Goal: Information Seeking & Learning: Learn about a topic

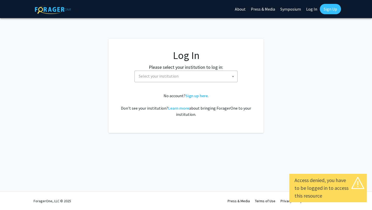
select select
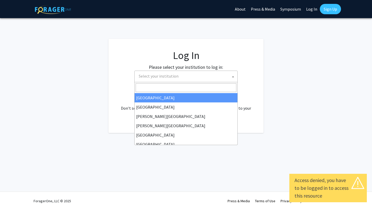
click at [150, 77] on span "Select your institution" at bounding box center [159, 75] width 40 height 5
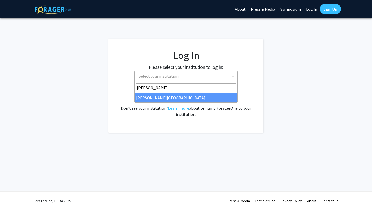
type input "thoma"
select select "24"
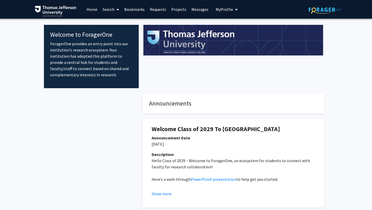
click at [223, 9] on span "My Profile" at bounding box center [224, 9] width 17 height 5
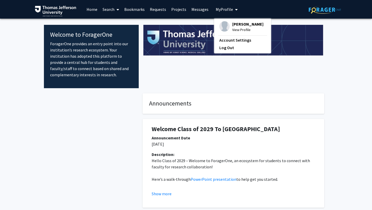
click at [236, 27] on span "View Profile" at bounding box center [247, 30] width 31 height 6
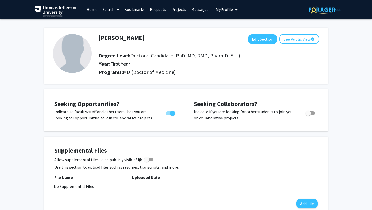
click at [90, 11] on link "Home" at bounding box center [92, 9] width 16 height 18
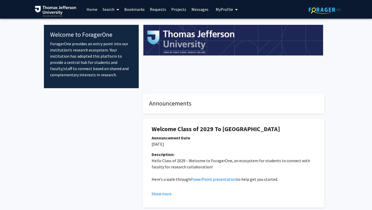
click at [110, 9] on link "Search" at bounding box center [111, 9] width 22 height 18
click at [114, 23] on span "Faculty/Staff" at bounding box center [119, 24] width 38 height 10
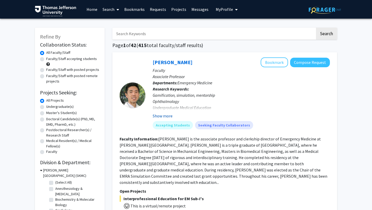
click at [162, 114] on button "Show more" at bounding box center [163, 116] width 20 height 6
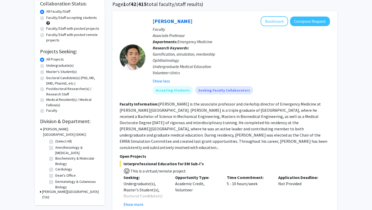
scroll to position [42, 0]
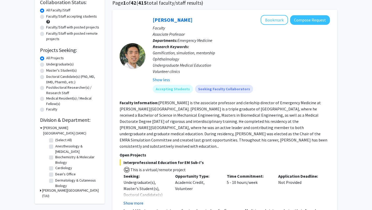
click at [134, 200] on button "Show more" at bounding box center [133, 203] width 20 height 6
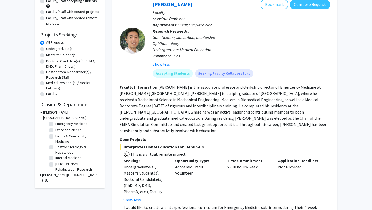
scroll to position [0, 0]
click at [55, 130] on label "Anesthesiology & [MEDICAL_DATA]" at bounding box center [76, 133] width 43 height 11
click at [55, 130] on input "Anesthesiology & [MEDICAL_DATA]" at bounding box center [56, 129] width 3 height 3
checkbox input "true"
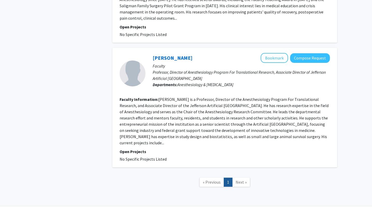
scroll to position [725, 0]
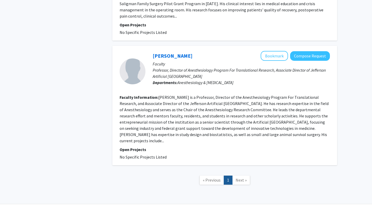
click at [237, 177] on span "Next »" at bounding box center [241, 179] width 11 height 5
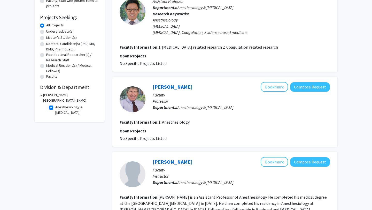
scroll to position [80, 0]
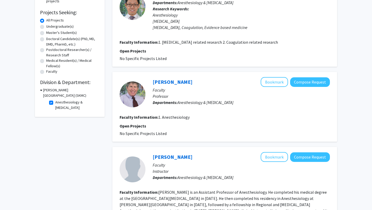
click at [55, 104] on label "Anesthesiology & [MEDICAL_DATA]" at bounding box center [76, 104] width 43 height 11
click at [55, 103] on input "Anesthesiology & [MEDICAL_DATA]" at bounding box center [56, 100] width 3 height 3
checkbox input "false"
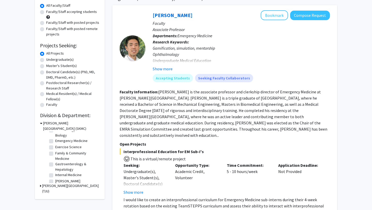
scroll to position [48, 0]
click at [55, 162] on label "Gastroenterology & Hepatology" at bounding box center [76, 164] width 43 height 11
click at [55, 162] on input "Gastroenterology & Hepatology" at bounding box center [56, 160] width 3 height 3
checkbox input "true"
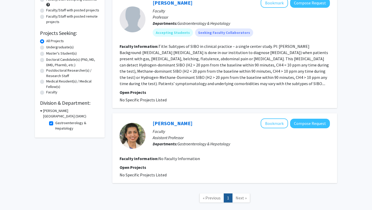
scroll to position [60, 0]
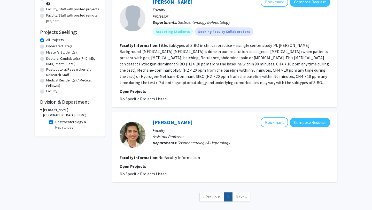
click at [242, 197] on span "Next »" at bounding box center [241, 196] width 11 height 5
click at [55, 120] on label "Gastroenterology & Hepatology" at bounding box center [76, 124] width 43 height 11
click at [55, 120] on input "Gastroenterology & Hepatology" at bounding box center [56, 120] width 3 height 3
checkbox input "false"
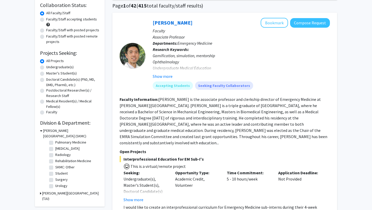
scroll to position [41, 0]
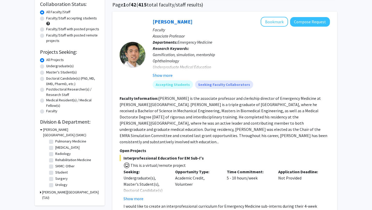
click at [55, 179] on label "Surgery" at bounding box center [61, 178] width 12 height 5
click at [55, 179] on input "Surgery" at bounding box center [56, 177] width 3 height 3
checkbox input "true"
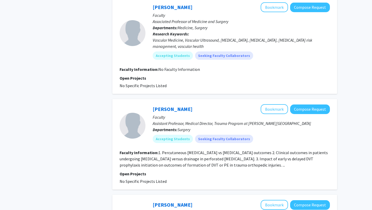
scroll to position [337, 0]
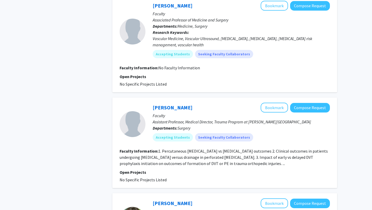
click at [257, 164] on fg-read-more "1. Percutaneous cholecystostomy vs cholecystectomy outcomes 2. Clinical outcome…" at bounding box center [224, 157] width 208 height 18
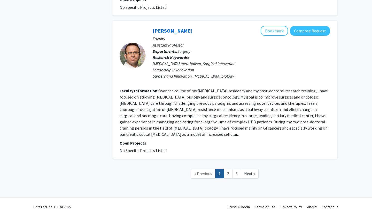
scroll to position [894, 0]
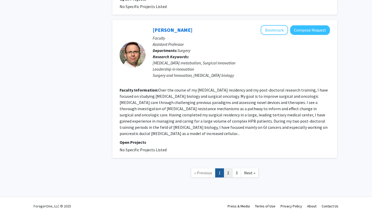
click at [228, 177] on link "2" at bounding box center [228, 172] width 9 height 9
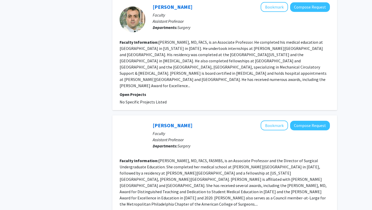
scroll to position [928, 0]
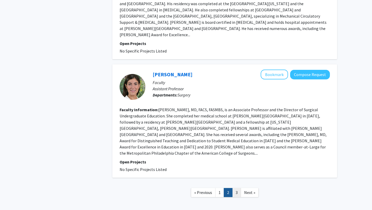
click at [237, 188] on link "3" at bounding box center [236, 192] width 9 height 9
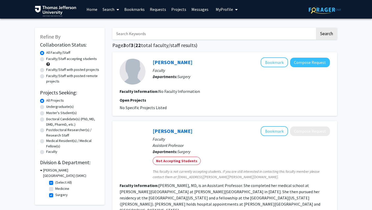
scroll to position [76, 0]
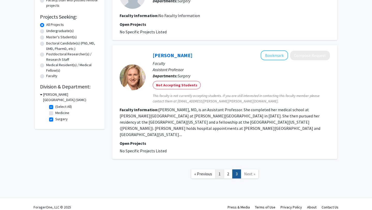
click at [219, 169] on link "1" at bounding box center [219, 173] width 9 height 9
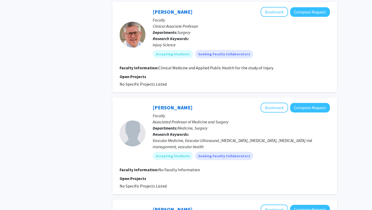
scroll to position [235, 0]
click at [236, 145] on div "Vascular Medicine, Vascular Ultrasound, Peripheral Arterial Disease, Deep Vein …" at bounding box center [241, 143] width 177 height 12
click at [272, 103] on button "Bookmark" at bounding box center [274, 108] width 27 height 10
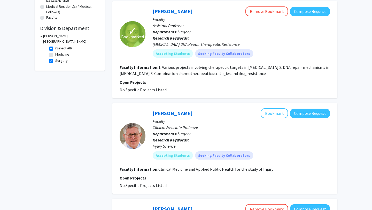
scroll to position [77, 0]
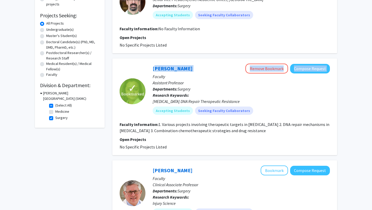
drag, startPoint x: 149, startPoint y: 67, endPoint x: 179, endPoint y: 70, distance: 29.6
click at [179, 70] on div "Aditi Jain Remove Bookmark Compose Request Faculty Assistant Professor Departme…" at bounding box center [237, 91] width 184 height 55
copy div "Aditi Jain Remove Bookmark Compose Request"
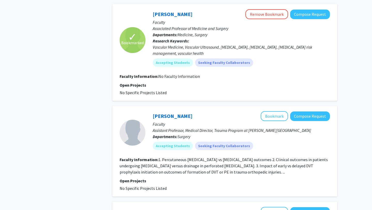
scroll to position [332, 0]
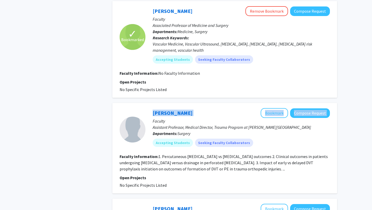
drag, startPoint x: 145, startPoint y: 112, endPoint x: 193, endPoint y: 113, distance: 48.1
click at [193, 113] on section "Anirrudh Kohil Bookmark Compose Request Faculty Assistant Professor, Medical Di…" at bounding box center [225, 129] width 210 height 43
copy section "Anirrudh Kohil Bookmark Compose Request"
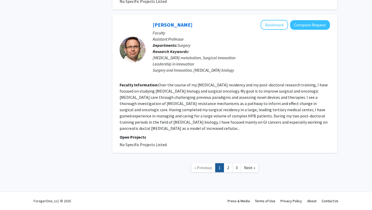
scroll to position [906, 0]
click at [236, 169] on link "3" at bounding box center [236, 167] width 9 height 9
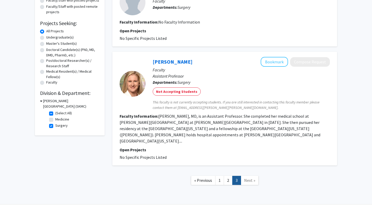
scroll to position [76, 0]
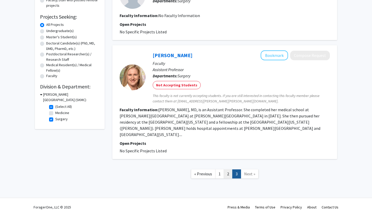
click at [226, 169] on link "2" at bounding box center [228, 173] width 9 height 9
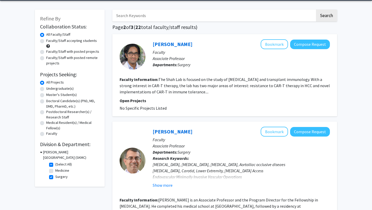
scroll to position [24, 0]
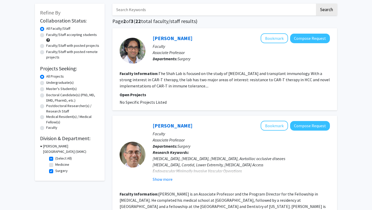
click at [55, 172] on label "Surgery" at bounding box center [61, 170] width 12 height 5
click at [55, 171] on input "Surgery" at bounding box center [56, 169] width 3 height 3
checkbox input "false"
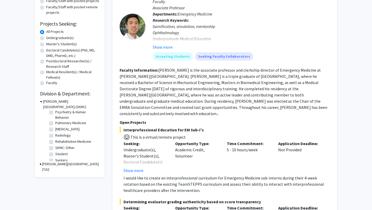
scroll to position [222, 0]
click at [55, 137] on label "Radiology" at bounding box center [62, 135] width 15 height 5
click at [55, 137] on input "Radiology" at bounding box center [56, 134] width 3 height 3
checkbox input "true"
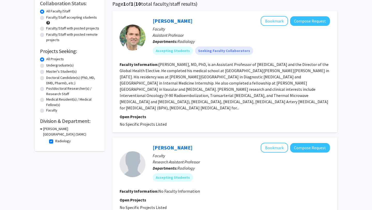
scroll to position [42, 0]
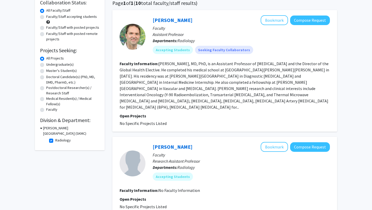
click at [55, 140] on label "Radiology" at bounding box center [62, 139] width 15 height 5
click at [55, 140] on input "Radiology" at bounding box center [56, 138] width 3 height 3
checkbox input "false"
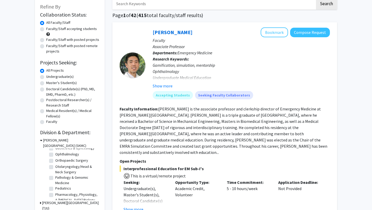
scroll to position [162, 0]
click at [55, 166] on label "Otolaryngology/Head & Neck Surgery" at bounding box center [76, 168] width 43 height 11
click at [55, 166] on input "Otolaryngology/Head & Neck Surgery" at bounding box center [56, 164] width 3 height 3
checkbox input "true"
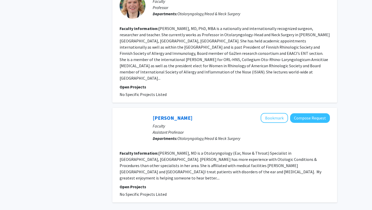
scroll to position [974, 0]
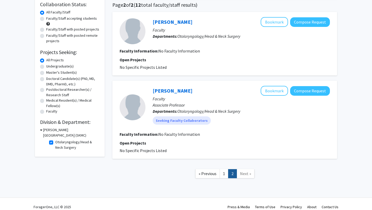
scroll to position [46, 0]
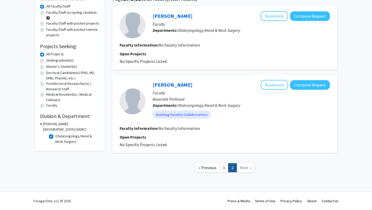
click at [55, 137] on label "Otolaryngology/Head & Neck Surgery" at bounding box center [76, 138] width 43 height 11
click at [55, 137] on input "Otolaryngology/Head & Neck Surgery" at bounding box center [56, 134] width 3 height 3
checkbox input "false"
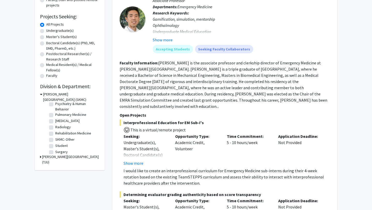
scroll to position [232, 0]
click at [55, 130] on label "SKMC: Other" at bounding box center [64, 130] width 19 height 5
click at [55, 130] on input "SKMC: Other" at bounding box center [56, 129] width 3 height 3
checkbox input "true"
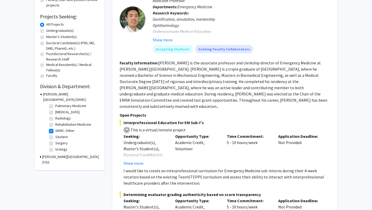
checkbox input "true"
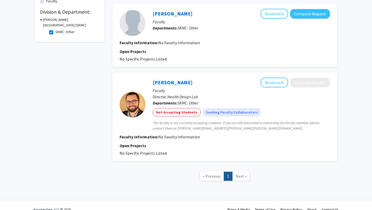
scroll to position [151, 0]
click at [163, 82] on link "Robert Pugliese" at bounding box center [173, 82] width 40 height 6
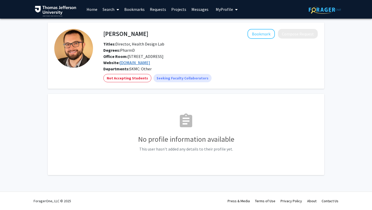
click at [135, 63] on link "healthdesignlab.com" at bounding box center [135, 62] width 30 height 5
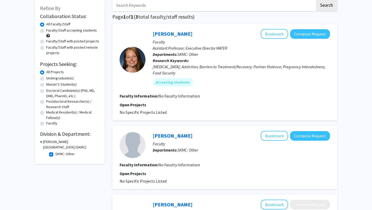
scroll to position [29, 0]
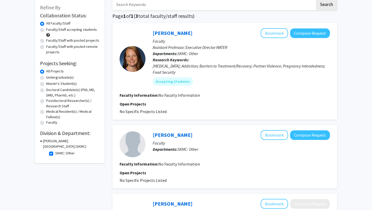
click at [55, 153] on label "SKMC: Other" at bounding box center [64, 152] width 19 height 5
click at [55, 153] on input "SKMC: Other" at bounding box center [56, 151] width 3 height 3
checkbox input "false"
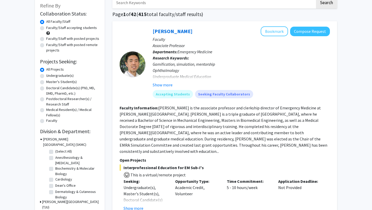
click at [55, 153] on label "(Select All)" at bounding box center [63, 150] width 17 height 5
click at [55, 152] on input "(Select All)" at bounding box center [56, 149] width 3 height 3
checkbox input "true"
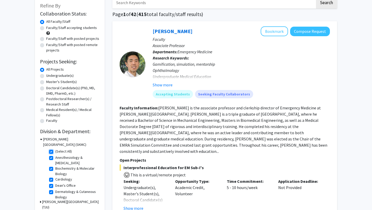
checkbox input "true"
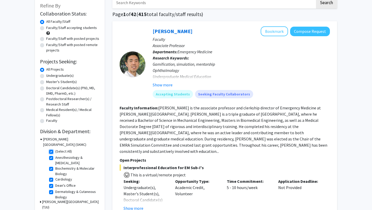
checkbox input "true"
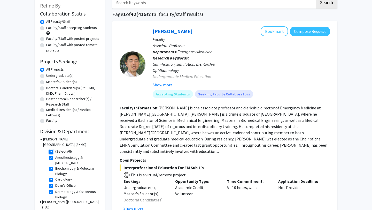
checkbox input "true"
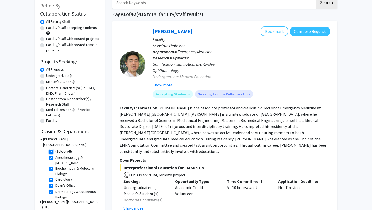
checkbox input "true"
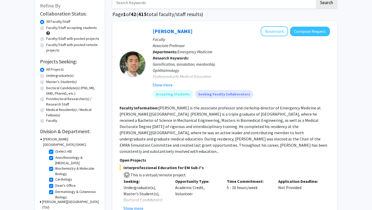
checkbox input "true"
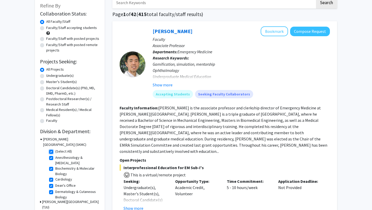
checkbox input "true"
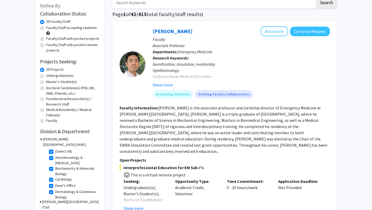
checkbox input "true"
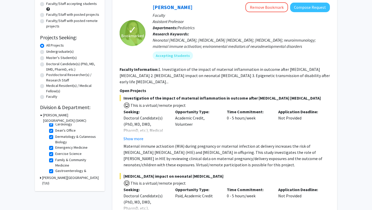
scroll to position [32, 0]
click at [41, 177] on icon at bounding box center [40, 177] width 1 height 5
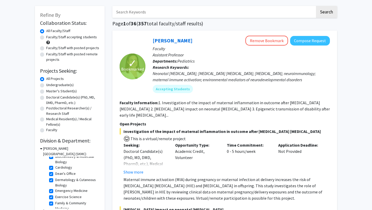
scroll to position [21, 0]
click at [46, 37] on label "Faculty/Staff accepting students" at bounding box center [71, 37] width 51 height 5
click at [46, 37] on input "Faculty/Staff accepting students" at bounding box center [47, 36] width 3 height 3
radio input "true"
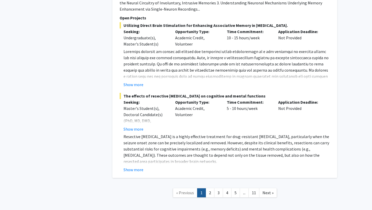
scroll to position [3716, 0]
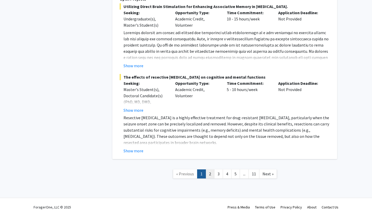
click at [211, 170] on link "2" at bounding box center [210, 173] width 9 height 9
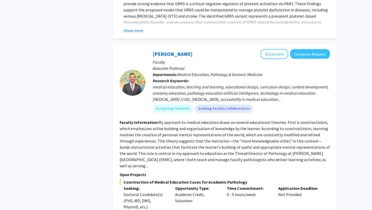
scroll to position [770, 0]
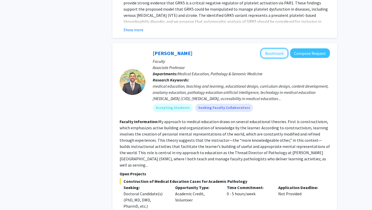
click at [267, 57] on button "Bookmark" at bounding box center [274, 53] width 27 height 10
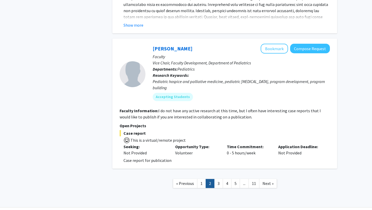
scroll to position [1638, 0]
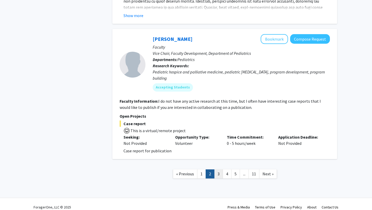
click at [217, 169] on link "3" at bounding box center [218, 173] width 9 height 9
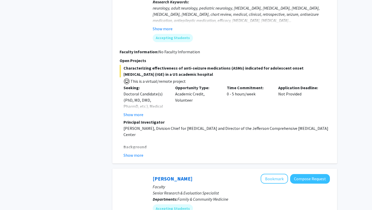
scroll to position [406, 0]
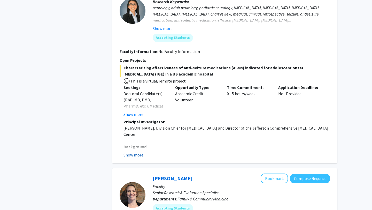
click at [130, 155] on button "Show more" at bounding box center [133, 155] width 20 height 6
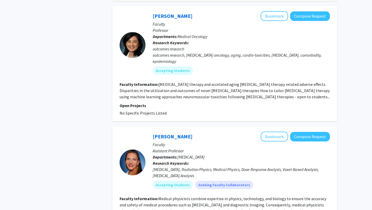
scroll to position [1283, 0]
click at [272, 11] on button "Bookmark" at bounding box center [274, 16] width 27 height 10
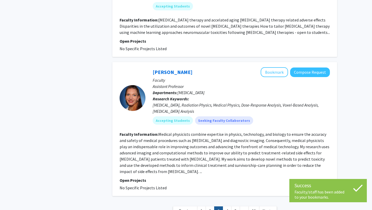
scroll to position [1348, 0]
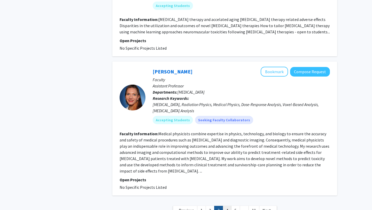
click at [226, 206] on link "4" at bounding box center [227, 210] width 9 height 9
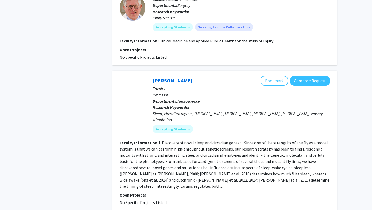
scroll to position [1141, 0]
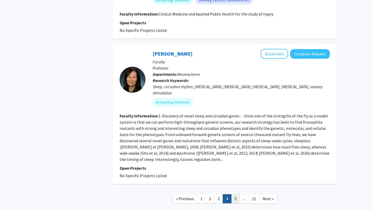
click at [236, 194] on link "5" at bounding box center [235, 198] width 9 height 9
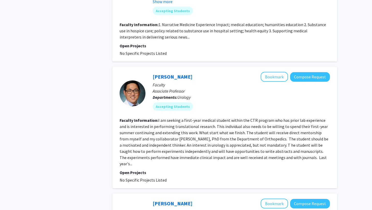
scroll to position [851, 0]
click at [283, 151] on fg-read-more "I am seeking a first-year medical student within the CTR program who has prior …" at bounding box center [224, 141] width 209 height 49
click at [168, 73] on link "Paul Chung" at bounding box center [173, 76] width 40 height 6
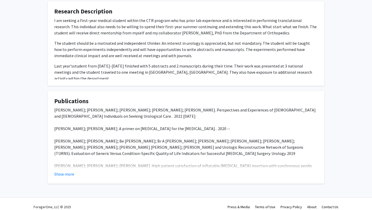
scroll to position [133, 0]
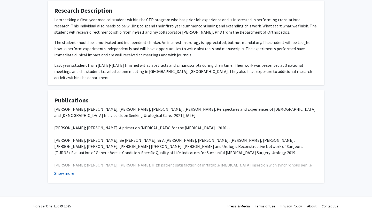
click at [59, 175] on button "Show more" at bounding box center [64, 173] width 20 height 6
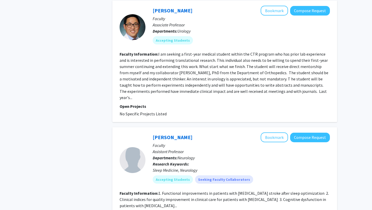
scroll to position [982, 0]
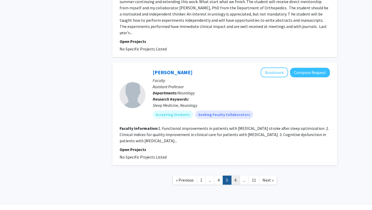
click at [234, 175] on link "6" at bounding box center [235, 179] width 9 height 9
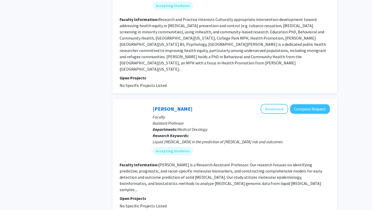
scroll to position [1093, 0]
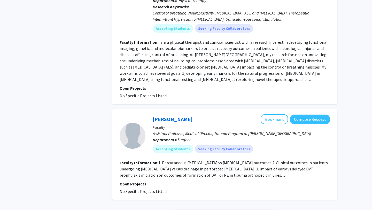
scroll to position [1085, 0]
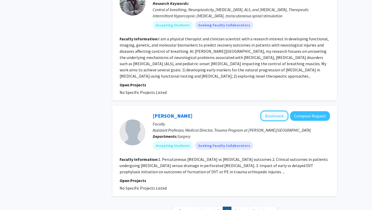
click at [271, 111] on button "Bookmark" at bounding box center [274, 116] width 27 height 10
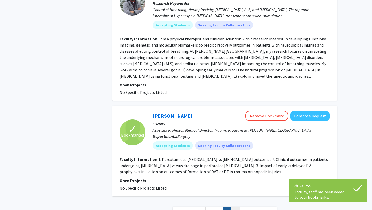
click at [234, 206] on link "8" at bounding box center [235, 210] width 9 height 9
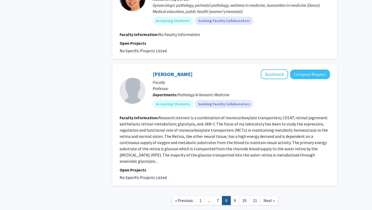
scroll to position [954, 0]
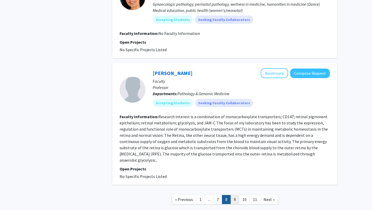
click at [232, 195] on link "9" at bounding box center [234, 199] width 9 height 9
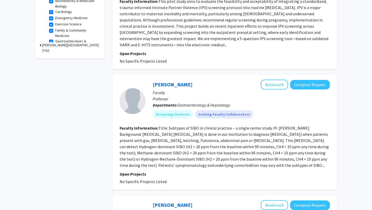
scroll to position [189, 0]
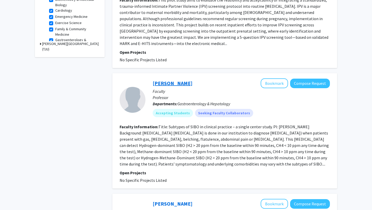
click at [177, 84] on link "Monjur Ahmed" at bounding box center [173, 83] width 40 height 6
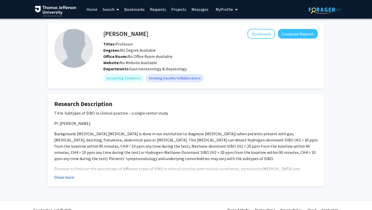
click at [66, 178] on button "Show more" at bounding box center [64, 177] width 20 height 6
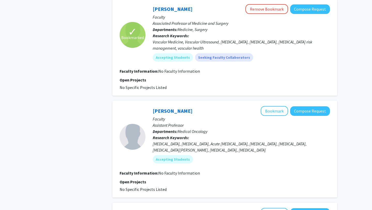
scroll to position [881, 0]
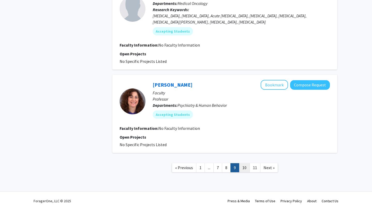
click at [246, 169] on link "10" at bounding box center [244, 167] width 11 height 9
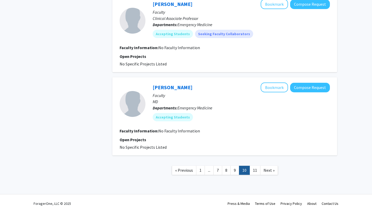
scroll to position [726, 0]
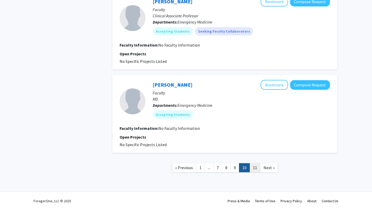
click at [255, 167] on link "11" at bounding box center [254, 167] width 11 height 9
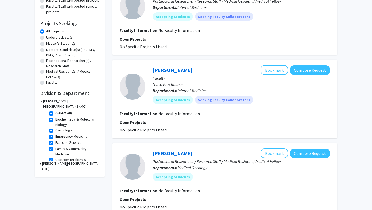
scroll to position [131, 0]
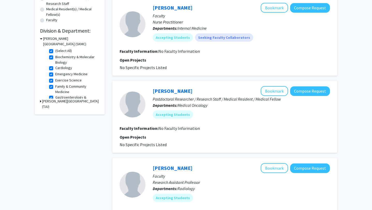
click at [41, 102] on icon at bounding box center [40, 100] width 1 height 5
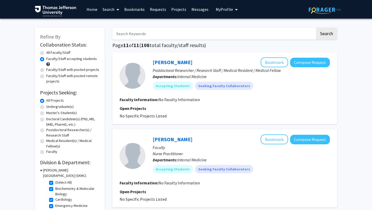
click at [130, 9] on link "Bookmarks" at bounding box center [135, 9] width 26 height 18
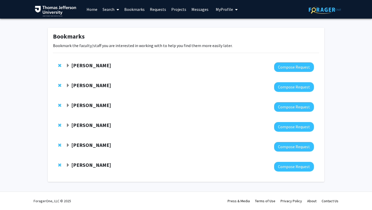
click at [84, 65] on strong "Aditi Jain" at bounding box center [91, 65] width 40 height 6
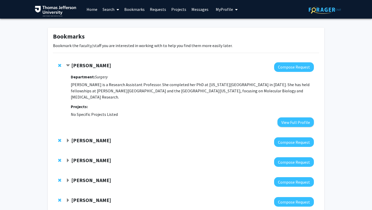
click at [84, 65] on strong "Aditi Jain" at bounding box center [91, 65] width 40 height 6
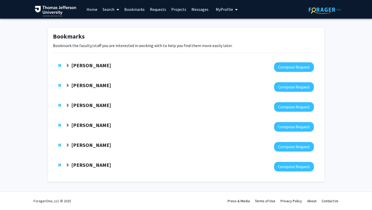
click at [84, 65] on strong "Aditi Jain" at bounding box center [91, 65] width 40 height 6
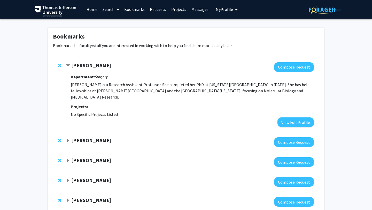
click at [79, 137] on strong "[PERSON_NAME]" at bounding box center [91, 140] width 40 height 6
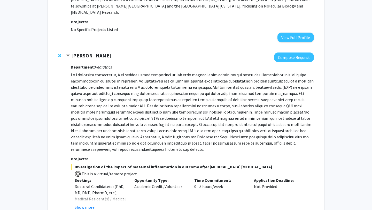
scroll to position [86, 0]
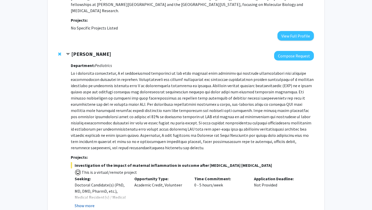
click at [84, 202] on button "Show more" at bounding box center [85, 205] width 20 height 6
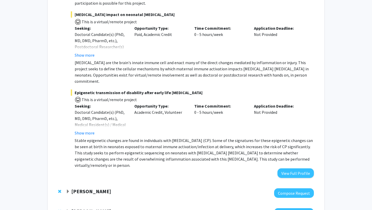
scroll to position [323, 0]
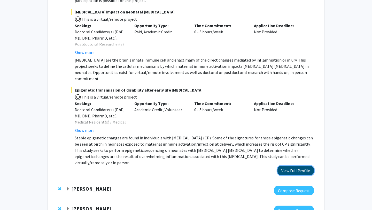
click at [289, 166] on button "View Full Profile" at bounding box center [295, 171] width 36 height 10
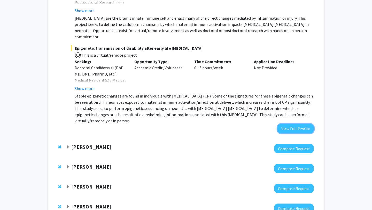
scroll to position [373, 0]
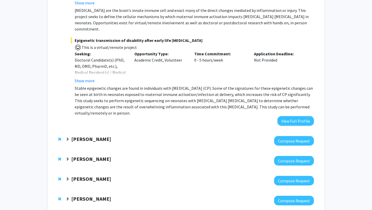
click at [77, 136] on div at bounding box center [190, 141] width 248 height 10
click at [77, 136] on strong "Luis Eraso" at bounding box center [91, 139] width 40 height 6
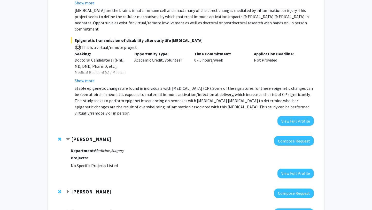
click at [78, 136] on strong "Luis Eraso" at bounding box center [91, 139] width 40 height 6
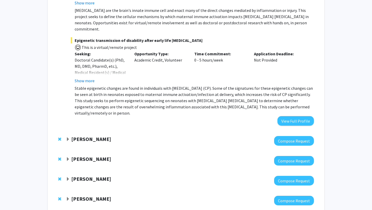
click at [83, 155] on strong "Alexander Macnow" at bounding box center [91, 158] width 40 height 6
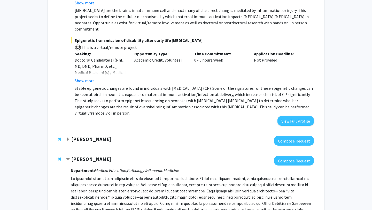
click at [83, 155] on strong "Alexander Macnow" at bounding box center [91, 158] width 40 height 6
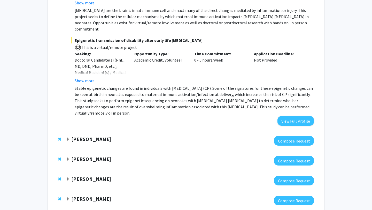
click at [83, 175] on strong "Grace Lu-Yao" at bounding box center [91, 178] width 40 height 6
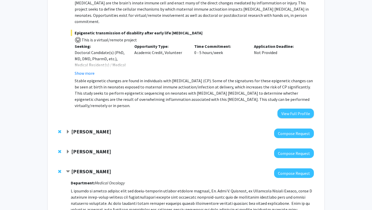
scroll to position [385, 0]
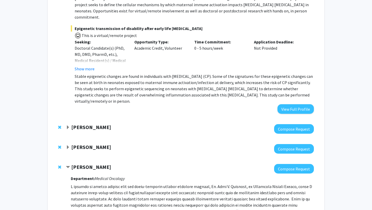
click at [88, 163] on strong "Grace Lu-Yao" at bounding box center [91, 166] width 40 height 6
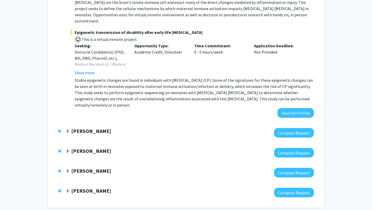
click at [92, 187] on strong "Anirrudh Kohil" at bounding box center [91, 190] width 40 height 6
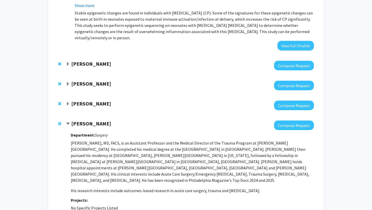
scroll to position [449, 0]
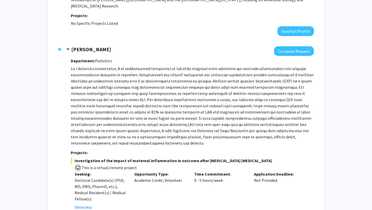
scroll to position [70, 0]
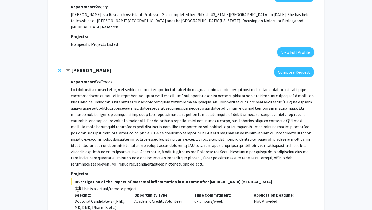
drag, startPoint x: 71, startPoint y: 63, endPoint x: 119, endPoint y: 66, distance: 48.3
click at [119, 67] on div "[PERSON_NAME]" at bounding box center [122, 70] width 112 height 6
copy strong "[PERSON_NAME]"
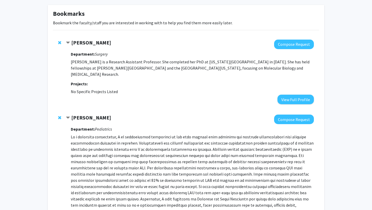
scroll to position [0, 0]
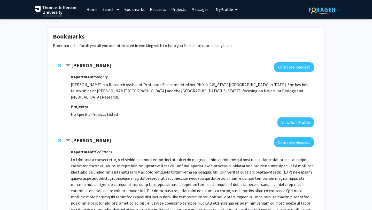
click at [81, 65] on strong "Aditi Jain" at bounding box center [91, 65] width 40 height 6
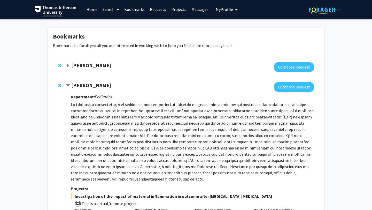
click at [81, 65] on strong "Aditi Jain" at bounding box center [91, 65] width 40 height 6
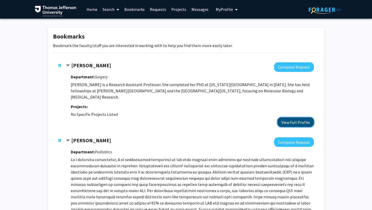
click at [292, 117] on button "View Full Profile" at bounding box center [295, 122] width 36 height 10
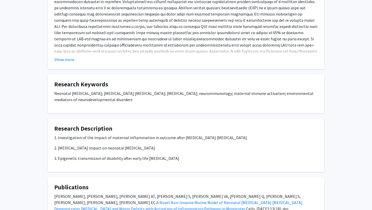
scroll to position [351, 0]
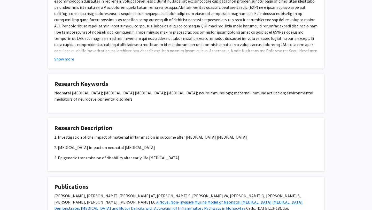
click at [168, 199] on link "A Novel Non-Invasive Murine Model of Neonatal Hypoxic-Ischemic Encephalopathy D…" at bounding box center [178, 204] width 248 height 11
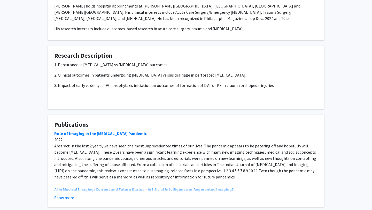
scroll to position [163, 0]
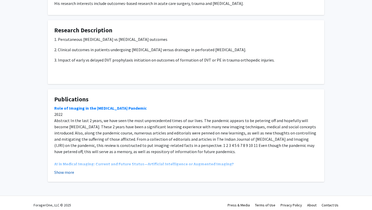
click at [69, 169] on button "Show more" at bounding box center [64, 172] width 20 height 6
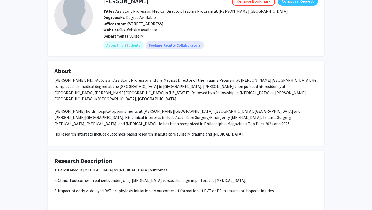
scroll to position [0, 0]
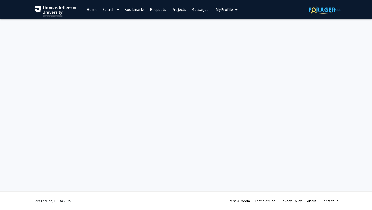
click at [90, 11] on link "Home" at bounding box center [92, 9] width 16 height 18
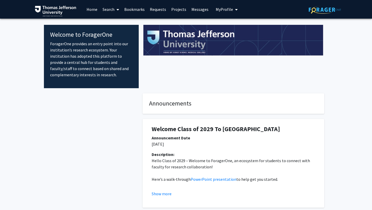
click at [88, 171] on div at bounding box center [91, 211] width 95 height 236
click at [109, 10] on link "Search" at bounding box center [111, 9] width 22 height 18
click at [113, 22] on span "Faculty/Staff" at bounding box center [119, 24] width 38 height 10
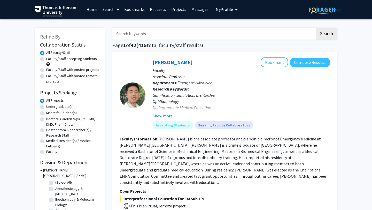
click at [46, 69] on label "Faculty/Staff with posted projects" at bounding box center [72, 69] width 53 height 5
click at [46, 69] on input "Faculty/Staff with posted projects" at bounding box center [47, 68] width 3 height 3
radio input "true"
click at [130, 34] on input "Search Keywords" at bounding box center [213, 34] width 203 height 12
type input "[PERSON_NAME]"
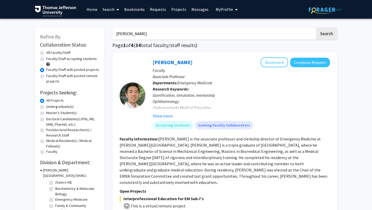
click at [316, 28] on button "Search" at bounding box center [326, 34] width 21 height 12
radio input "true"
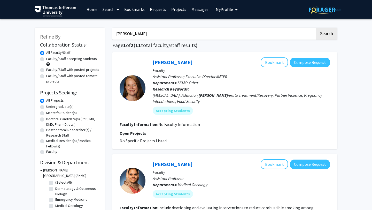
type input "[PERSON_NAME]"
click at [316, 28] on button "Search" at bounding box center [326, 34] width 21 height 12
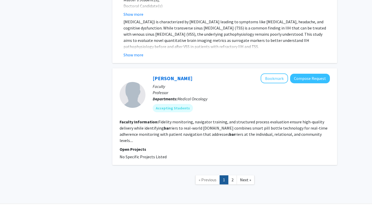
scroll to position [1117, 0]
